Goal: Navigation & Orientation: Understand site structure

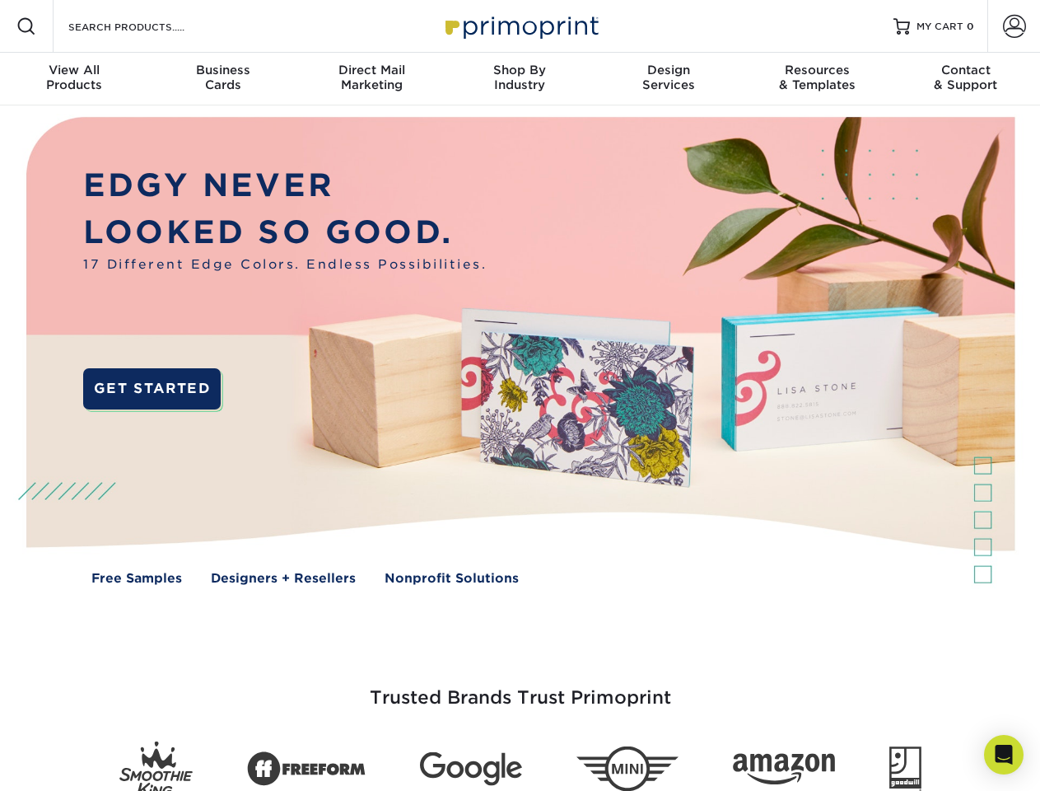
click at [520, 395] on img at bounding box center [520, 362] width 1030 height 515
click at [26, 26] on span at bounding box center [26, 26] width 20 height 20
click at [1014, 26] on span at bounding box center [1014, 26] width 23 height 23
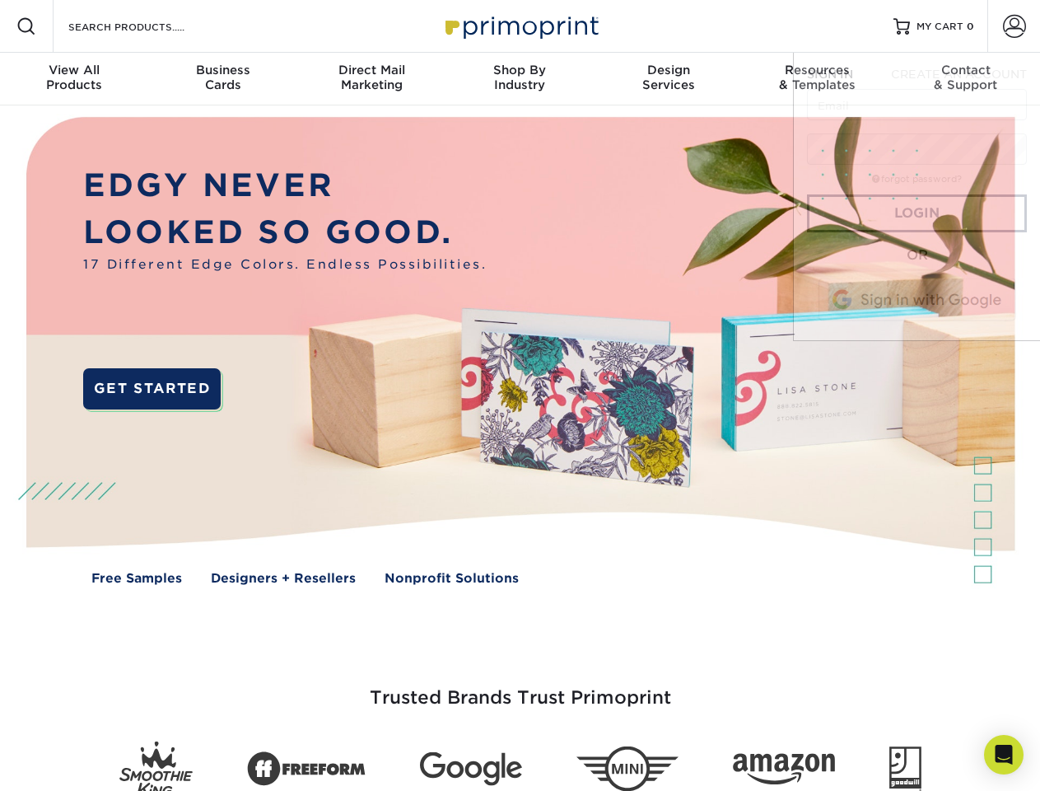
click at [74, 79] on div "View All Products" at bounding box center [74, 78] width 148 height 30
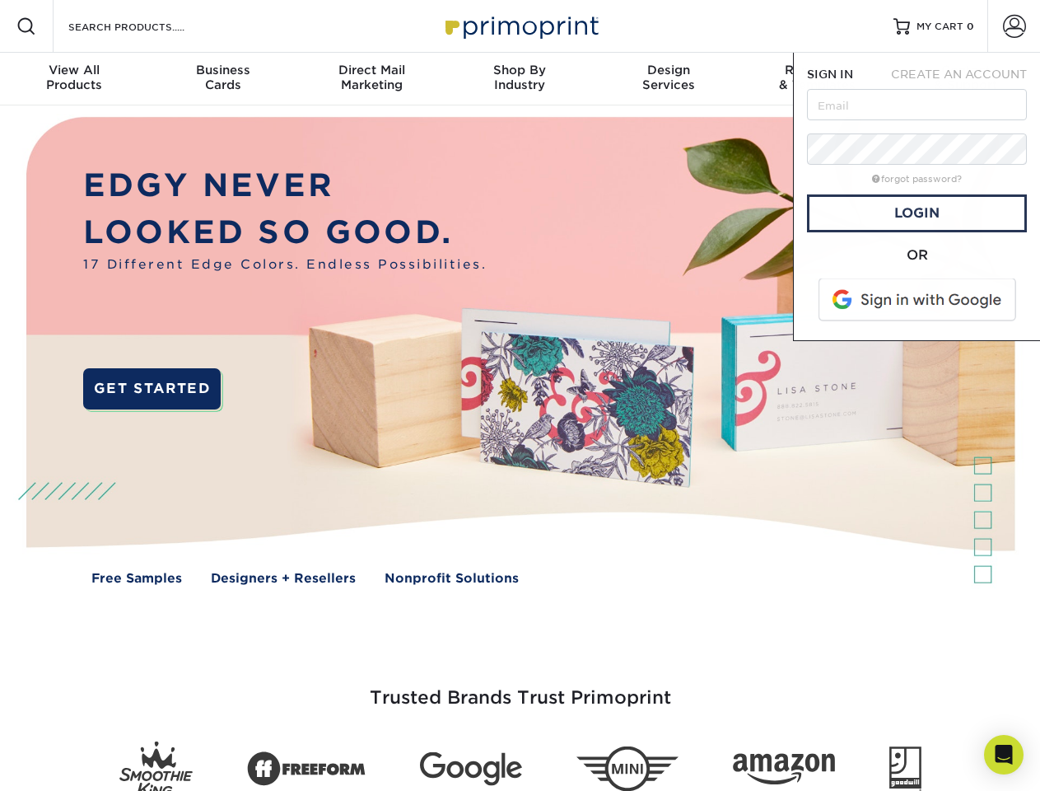
click at [222, 79] on div "Business Cards" at bounding box center [222, 78] width 148 height 30
click at [371, 79] on div "Direct Mail Marketing" at bounding box center [371, 78] width 148 height 30
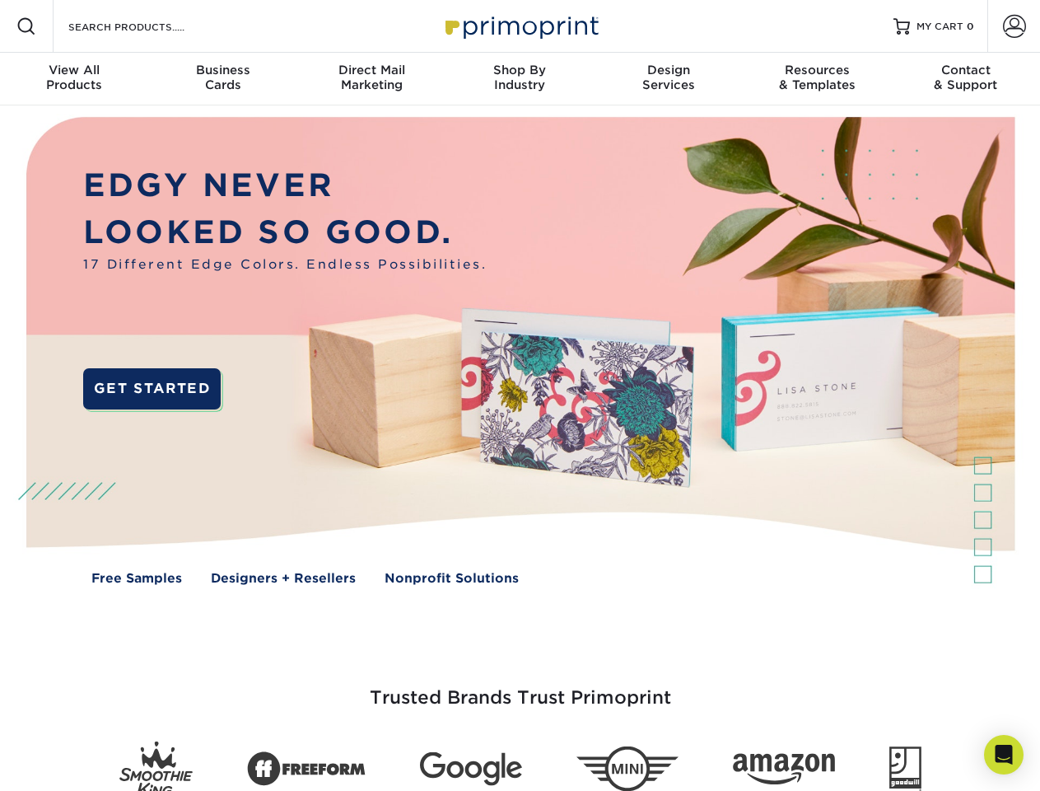
click at [520, 79] on div "Shop By Industry" at bounding box center [520, 78] width 148 height 30
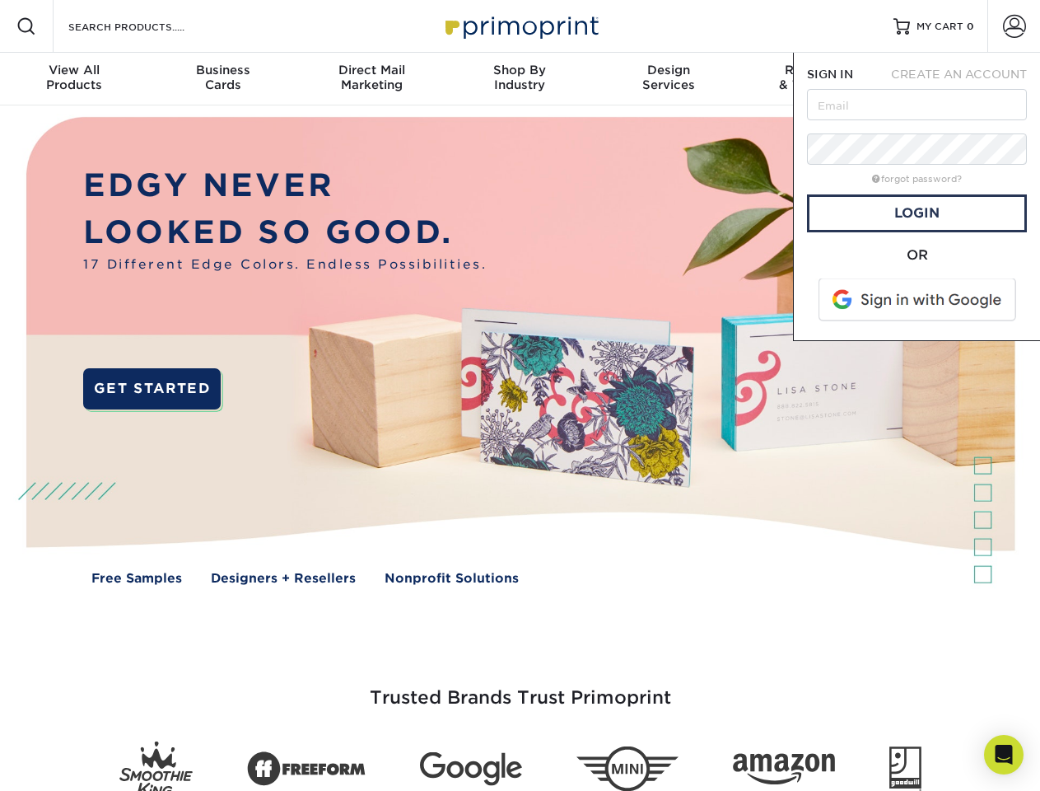
click at [669, 79] on div "Design Services" at bounding box center [669, 78] width 148 height 30
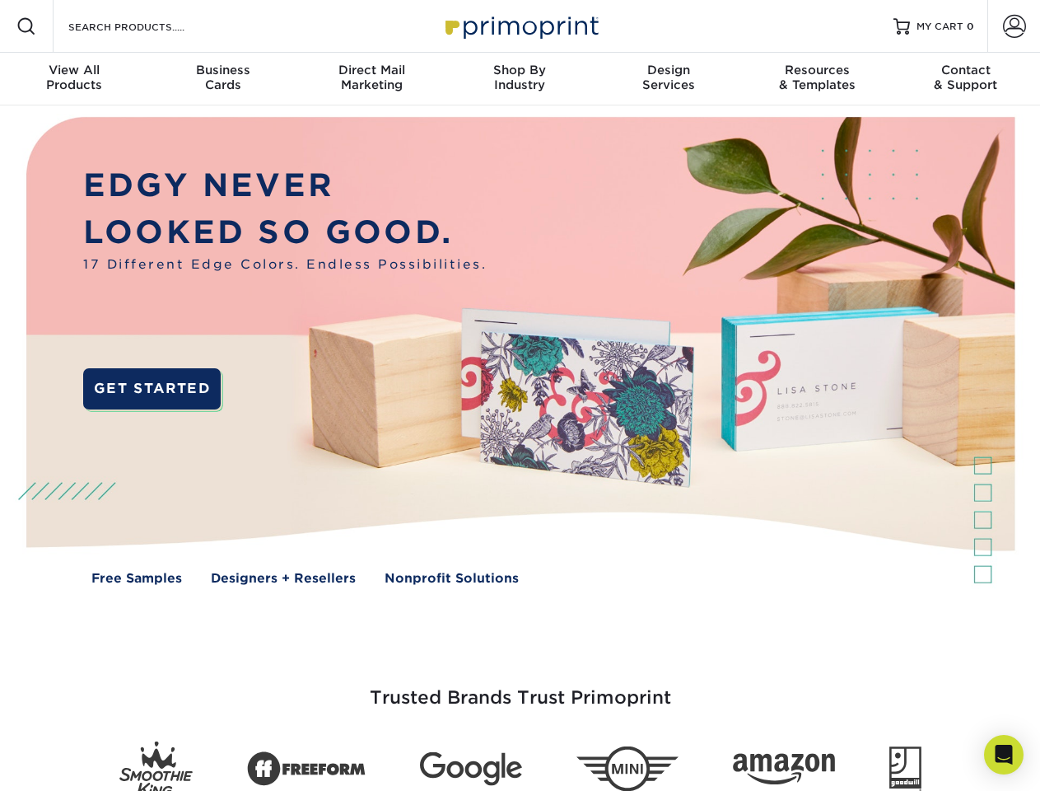
click at [817, 79] on span "SIGN IN" at bounding box center [830, 74] width 46 height 13
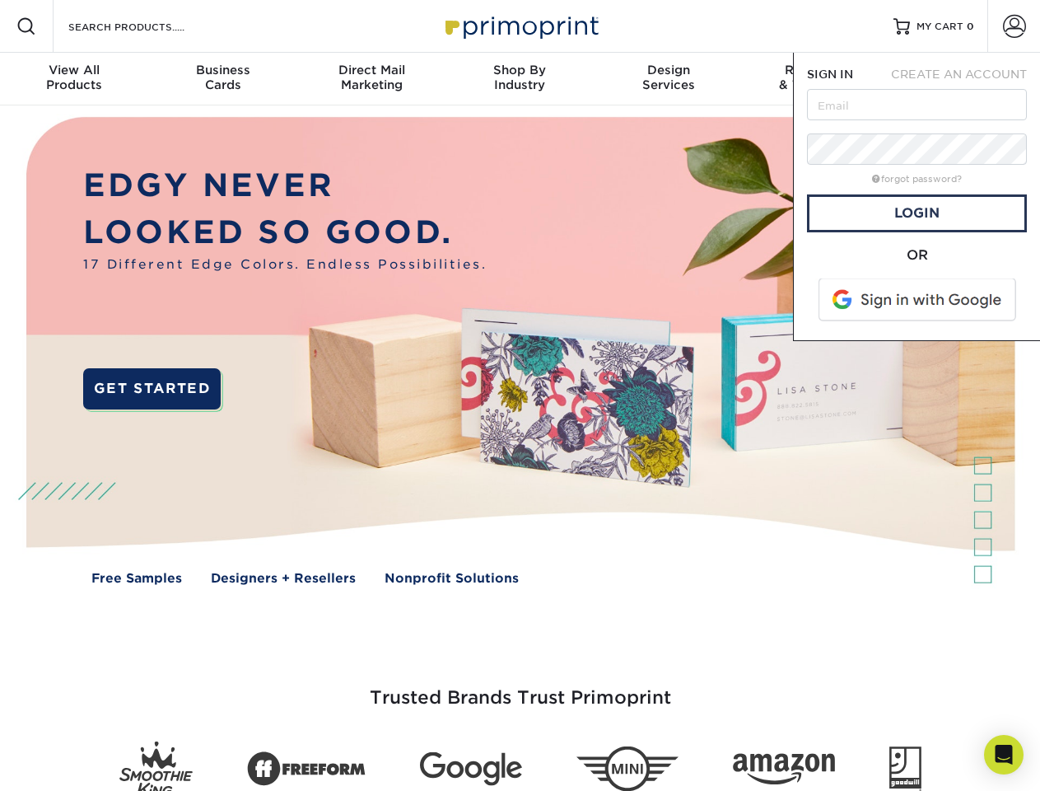
click at [966, 79] on span "CREATE AN ACCOUNT" at bounding box center [959, 74] width 136 height 13
